Goal: Task Accomplishment & Management: Use online tool/utility

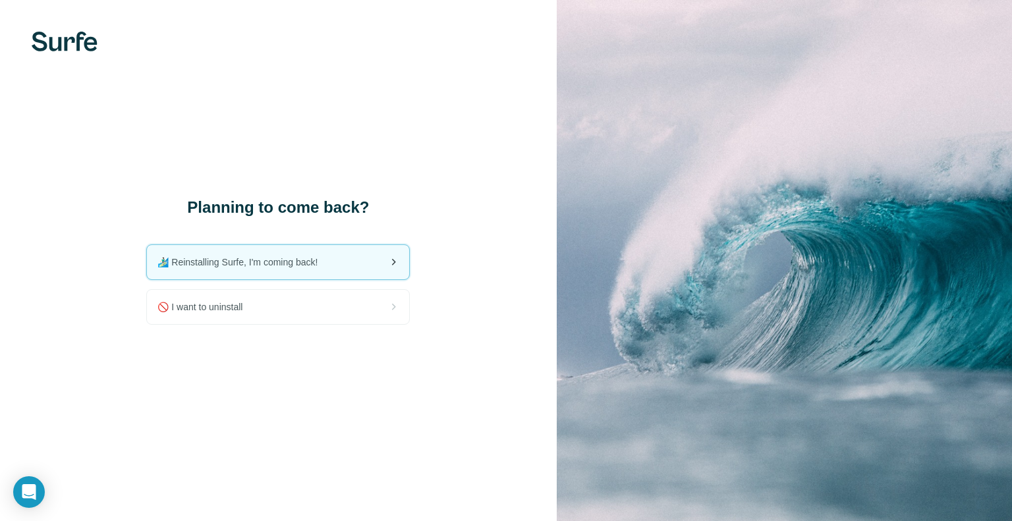
click at [306, 273] on div "🏄🏻‍♂️ Reinstalling Surfe, I'm coming back!" at bounding box center [278, 262] width 262 height 34
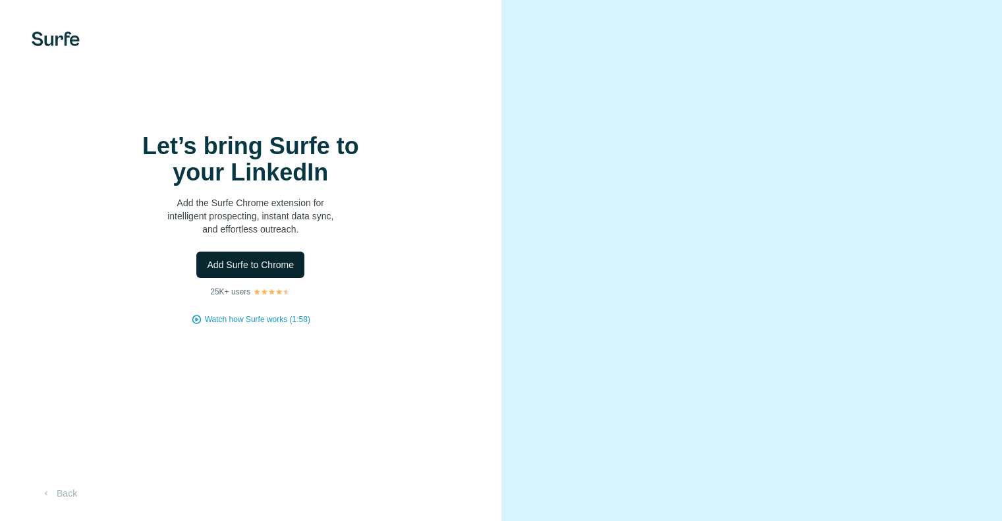
click at [264, 271] on span "Add Surfe to Chrome" at bounding box center [250, 264] width 87 height 13
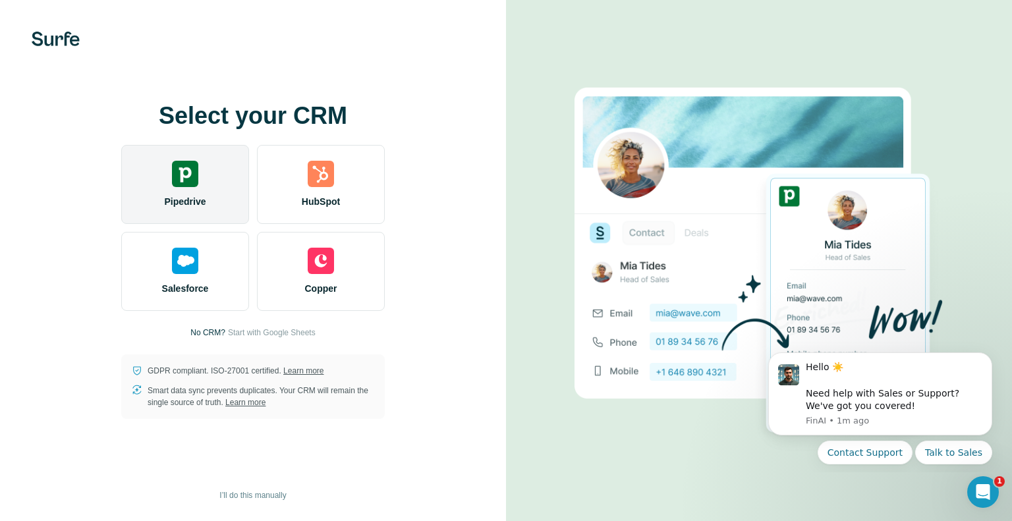
click at [163, 184] on div "Pipedrive" at bounding box center [185, 184] width 128 height 79
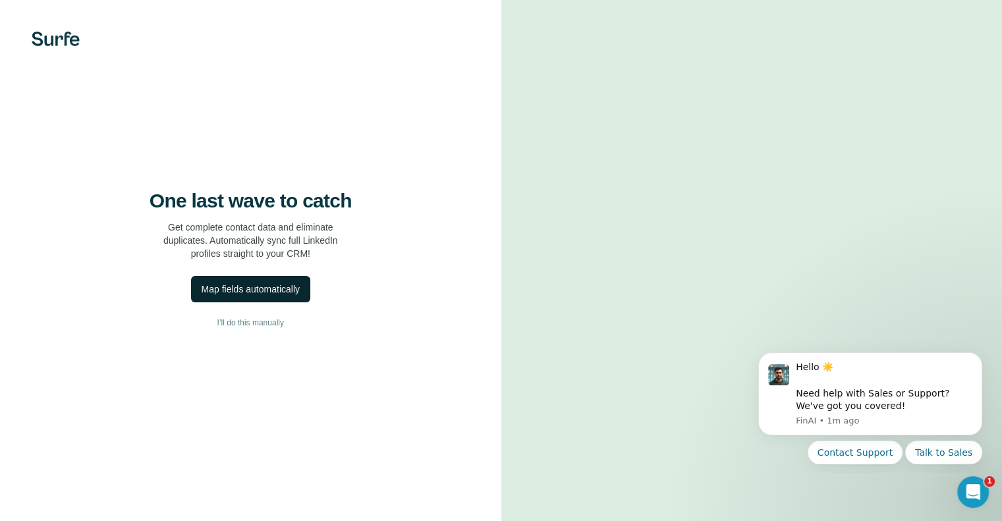
click at [252, 302] on button "Map fields automatically" at bounding box center [250, 289] width 119 height 26
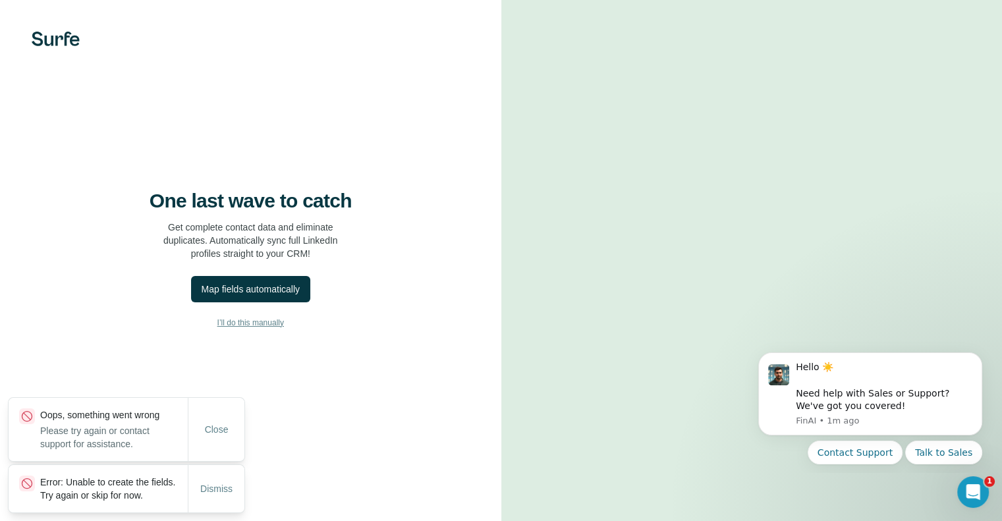
click at [239, 329] on span "I’ll do this manually" at bounding box center [250, 323] width 67 height 12
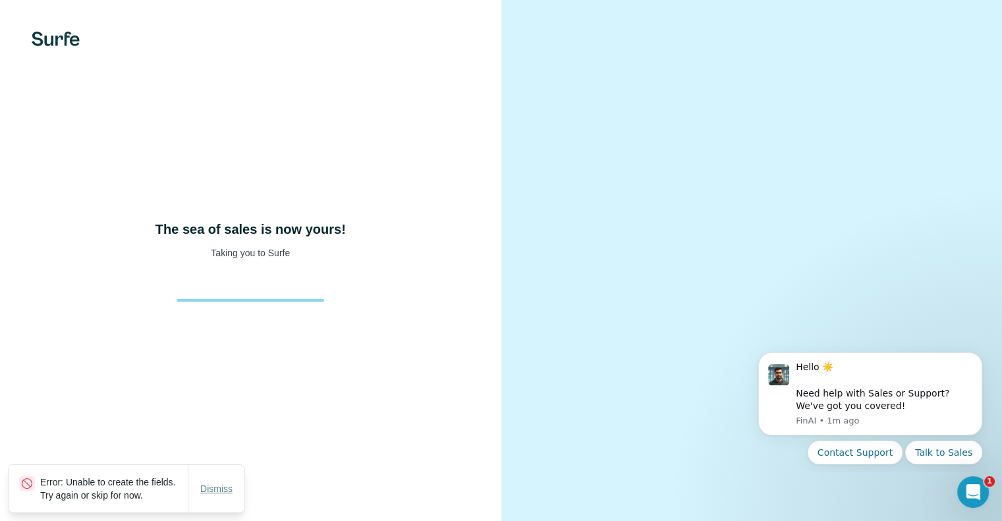
click at [224, 483] on span "Dismiss" at bounding box center [216, 488] width 32 height 13
